Goal: Find specific page/section: Find specific page/section

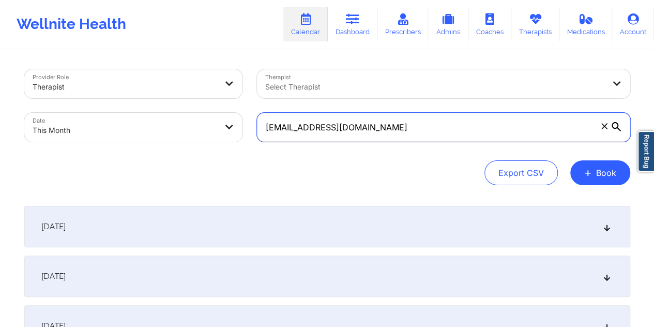
click at [369, 130] on input "[EMAIL_ADDRESS][DOMAIN_NAME]" at bounding box center [444, 127] width 374 height 29
paste input "andrewbevs715"
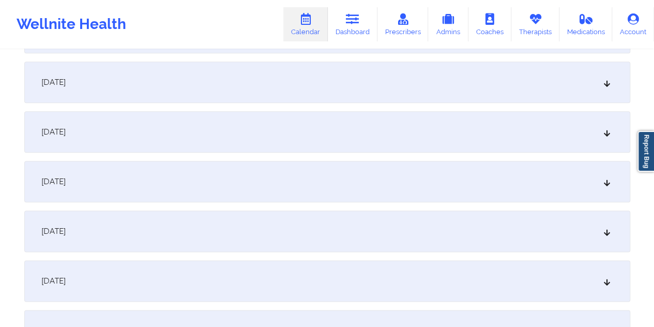
scroll to position [483, 0]
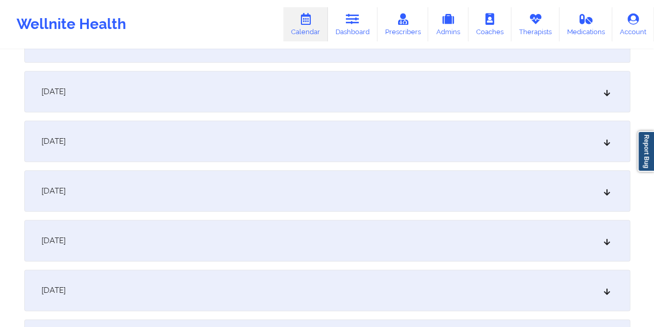
click at [332, 189] on div "[DATE]" at bounding box center [327, 190] width 606 height 41
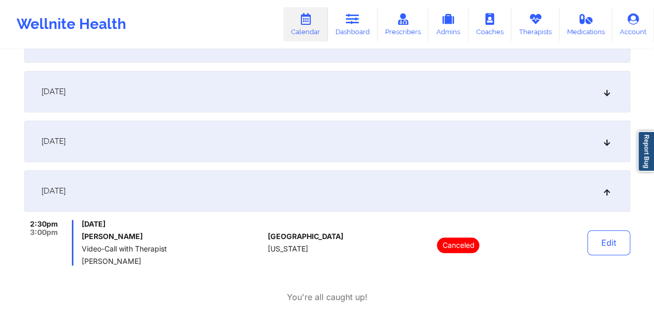
scroll to position [0, 0]
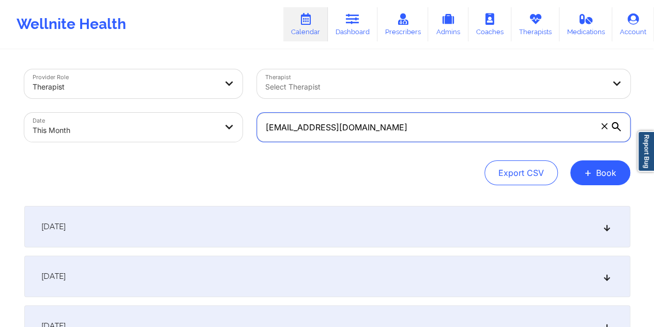
click at [348, 131] on input "[EMAIL_ADDRESS][DOMAIN_NAME]" at bounding box center [444, 127] width 374 height 29
paste input "ldozaid309"
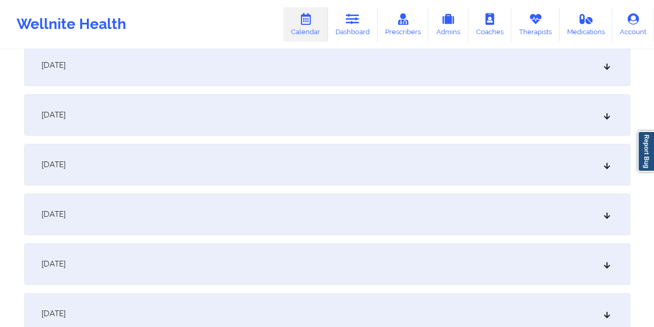
scroll to position [474, 0]
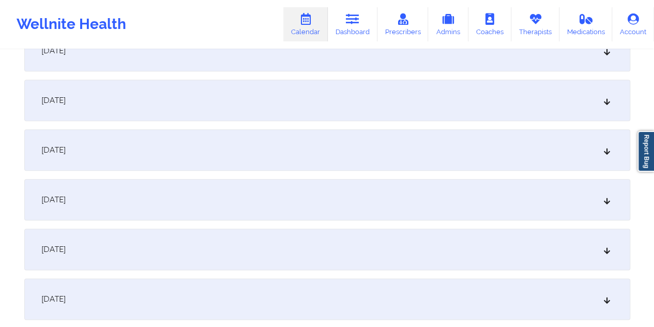
click at [332, 187] on div "[DATE]" at bounding box center [327, 199] width 606 height 41
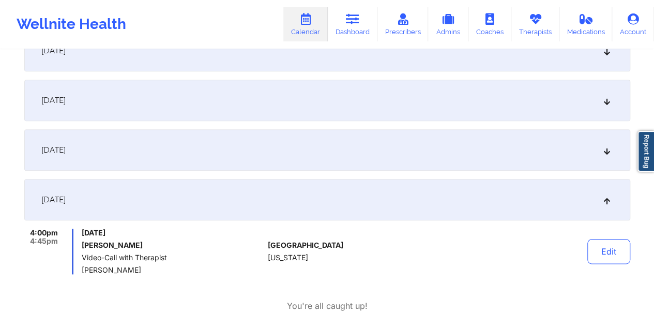
scroll to position [0, 0]
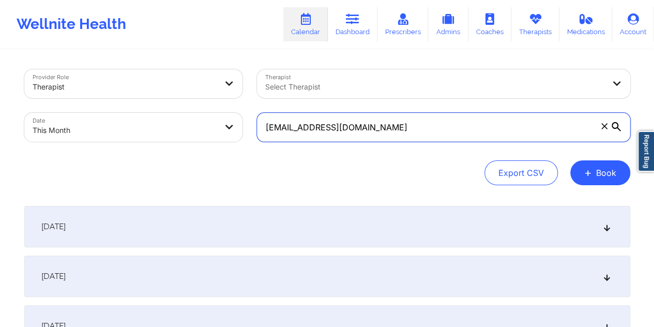
click at [339, 123] on input "[EMAIL_ADDRESS][DOMAIN_NAME]" at bounding box center [444, 127] width 374 height 29
paste input "[EMAIL_ADDRESS]"
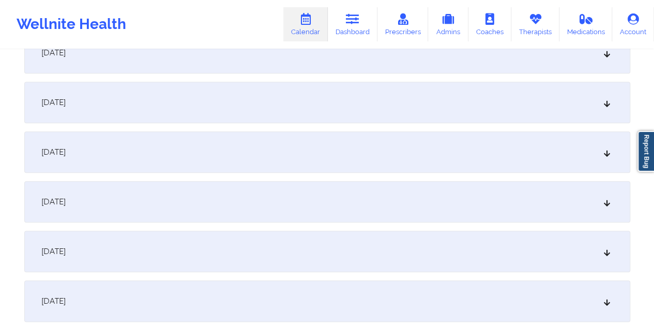
scroll to position [431, 0]
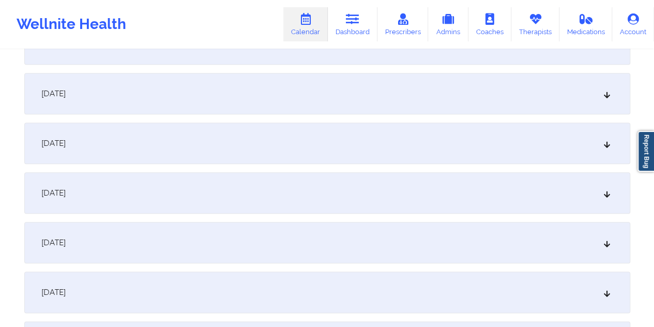
click at [394, 232] on div "[DATE]" at bounding box center [327, 242] width 606 height 41
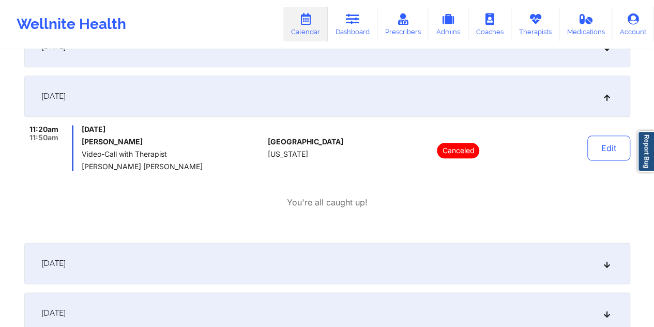
scroll to position [0, 0]
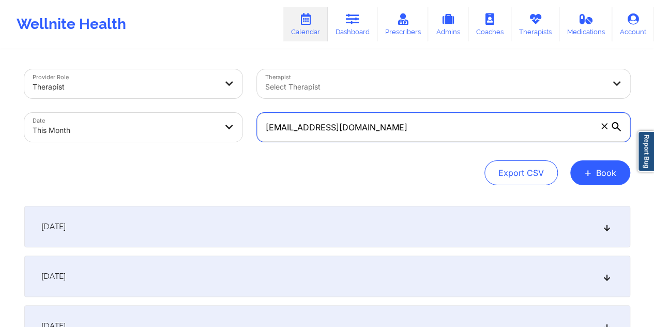
click at [304, 129] on input "[EMAIL_ADDRESS][DOMAIN_NAME]" at bounding box center [444, 127] width 374 height 29
paste input "[PERSON_NAME][EMAIL_ADDRESS][PERSON_NAME][PERSON_NAME]"
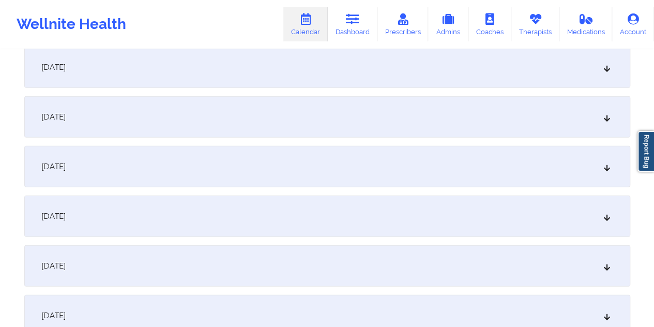
scroll to position [379, 0]
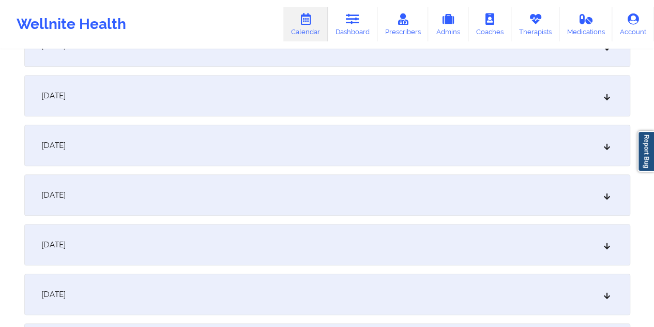
type input "[PERSON_NAME][EMAIL_ADDRESS][PERSON_NAME][PERSON_NAME][DOMAIN_NAME]"
click at [296, 288] on div "[DATE]" at bounding box center [327, 294] width 606 height 41
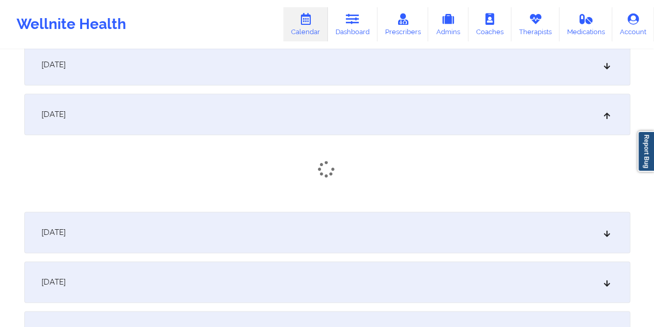
scroll to position [612, 0]
